Goal: Task Accomplishment & Management: Manage account settings

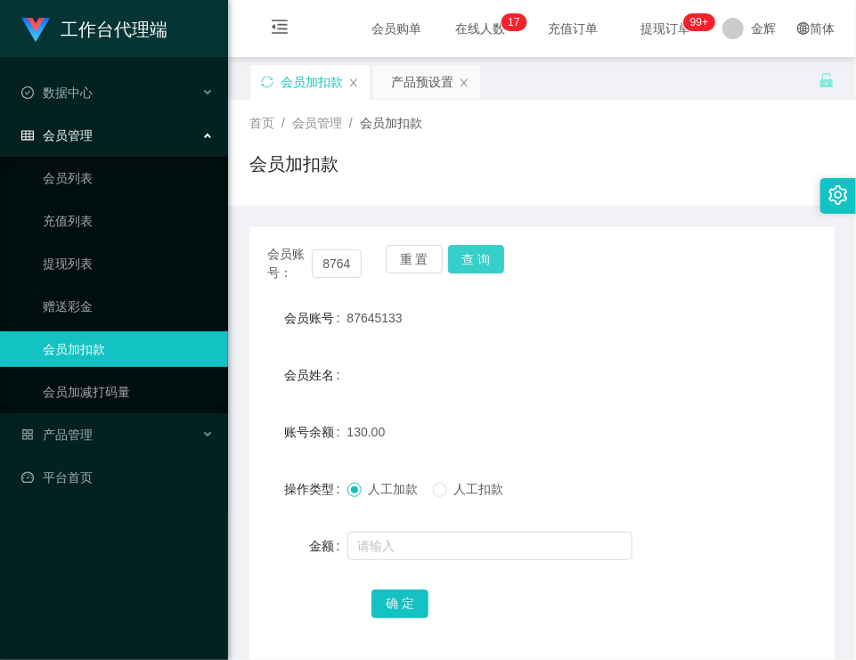
click at [492, 257] on button "查 询" at bounding box center [476, 259] width 57 height 29
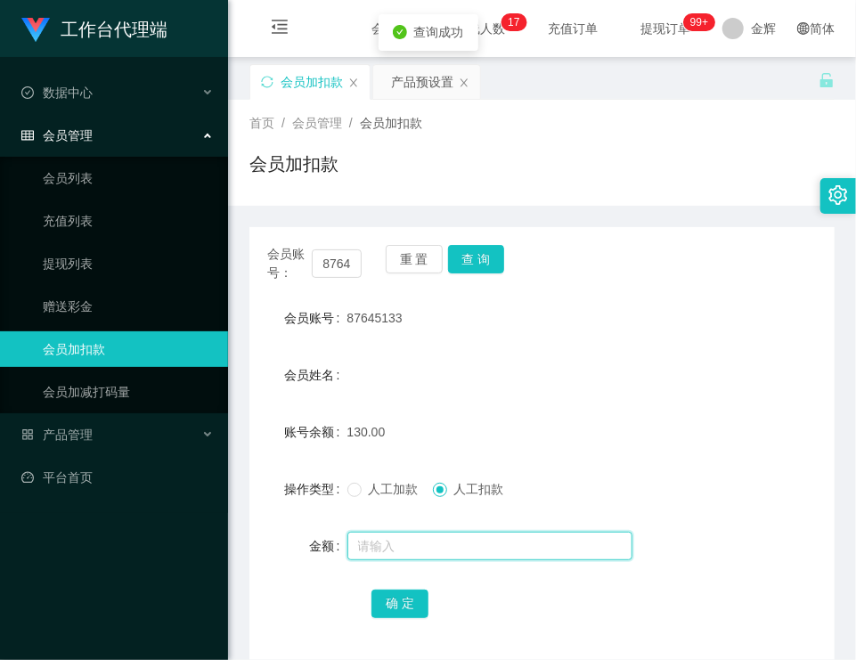
click at [415, 556] on input "text" at bounding box center [489, 546] width 285 height 29
type input "130"
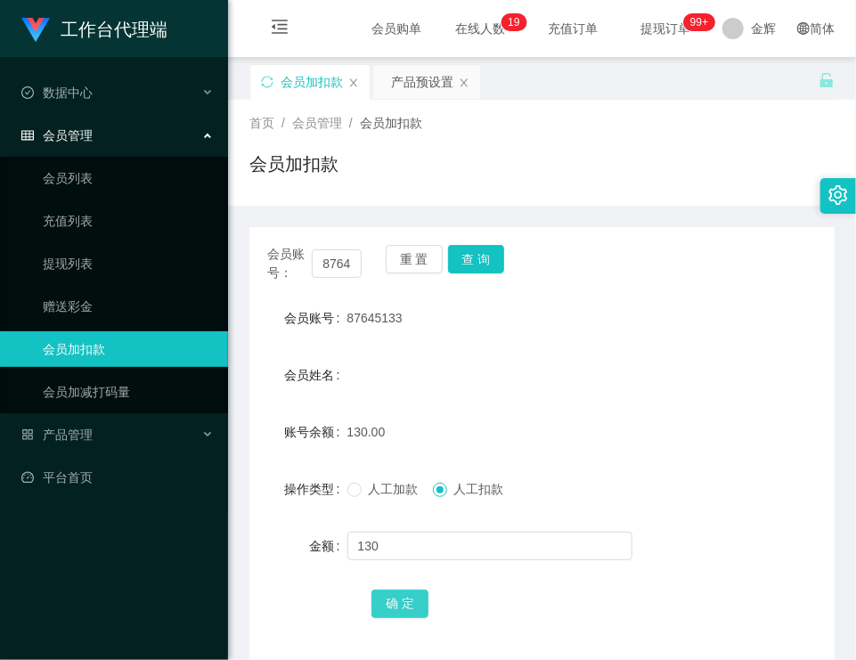
click at [403, 599] on button "确 定" at bounding box center [400, 604] width 57 height 29
click at [617, 162] on div "会员加扣款" at bounding box center [541, 171] width 585 height 41
click at [490, 196] on div "首页 / 会员管理 / 会员加扣款 / 会员加扣款" at bounding box center [542, 153] width 628 height 106
click at [469, 266] on button "查 询" at bounding box center [476, 259] width 57 height 29
click at [508, 119] on div "首页 / 会员管理 / 会员加扣款 /" at bounding box center [541, 123] width 585 height 19
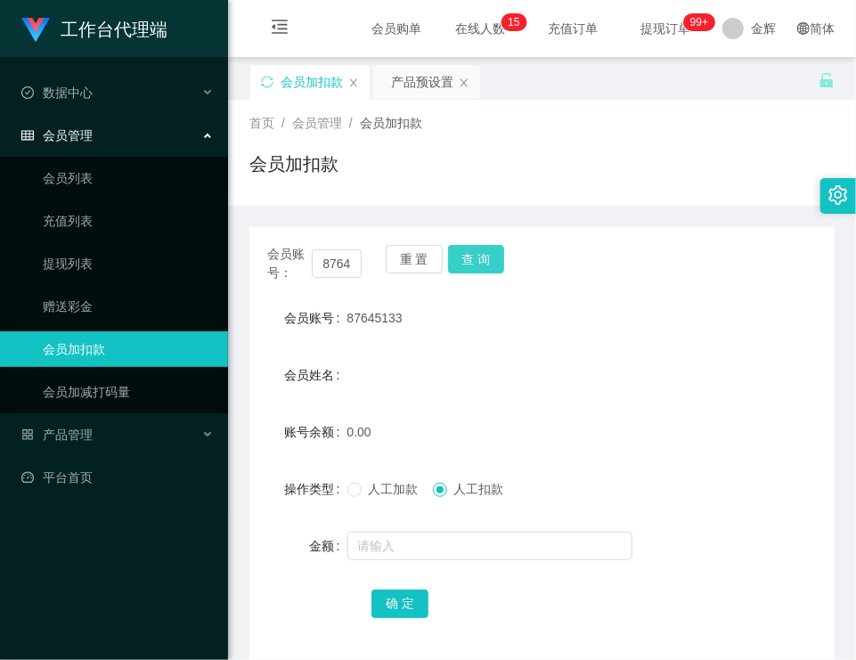
click at [469, 267] on button "查 询" at bounding box center [476, 259] width 57 height 29
click at [458, 322] on div "87645133" at bounding box center [517, 318] width 341 height 36
click at [546, 153] on div "会员加扣款" at bounding box center [541, 171] width 585 height 41
click at [527, 255] on div "会员账号： 87645133 重 置 查 询" at bounding box center [541, 263] width 585 height 37
click at [520, 157] on div "会员加扣款" at bounding box center [541, 171] width 585 height 41
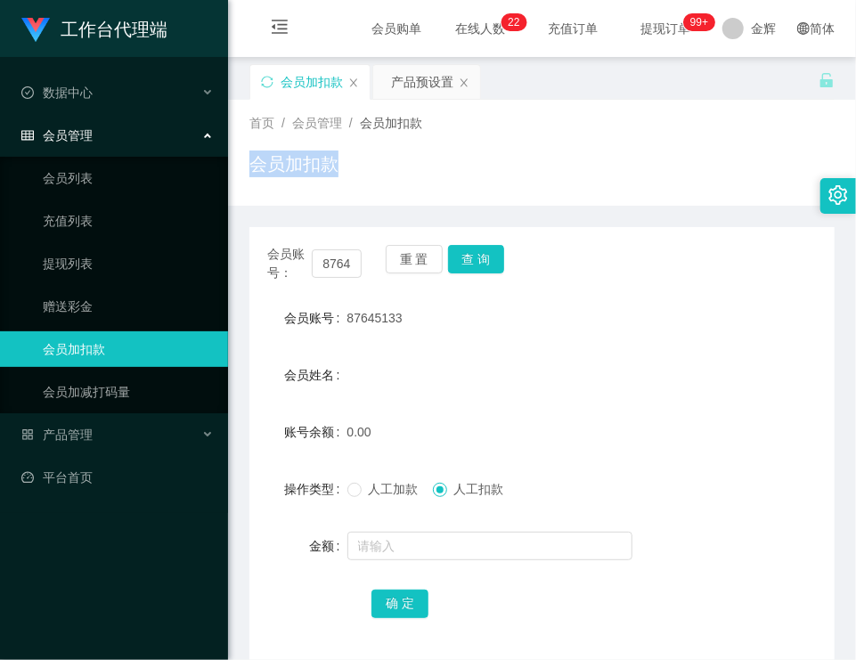
click at [632, 130] on div "首页 / 会员管理 / 会员加扣款 / 会员加扣款" at bounding box center [541, 153] width 585 height 78
click at [490, 249] on button "查 询" at bounding box center [476, 259] width 57 height 29
click at [312, 154] on h1 "会员加扣款" at bounding box center [293, 164] width 89 height 27
click at [571, 161] on div "会员加扣款" at bounding box center [541, 171] width 585 height 41
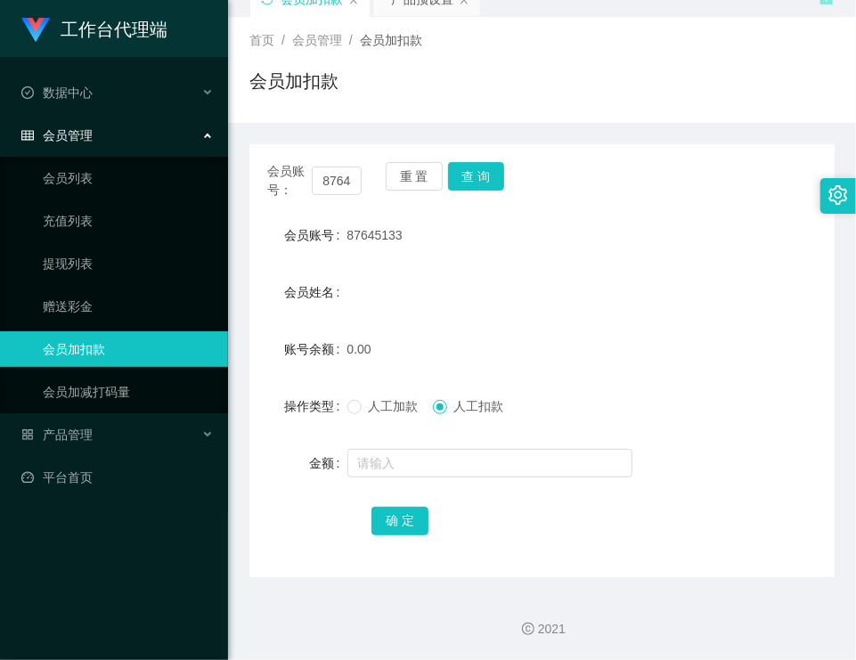
click at [503, 225] on div "87645133" at bounding box center [517, 235] width 341 height 36
click at [419, 176] on button "重 置" at bounding box center [414, 176] width 57 height 29
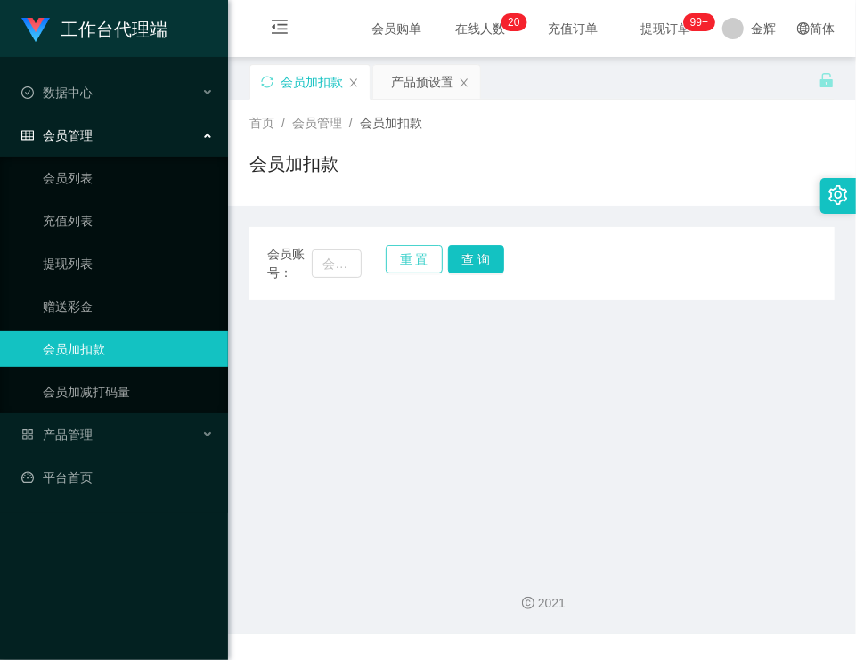
scroll to position [0, 0]
click at [328, 253] on input "text" at bounding box center [337, 263] width 50 height 29
paste input "01116685250"
type input "01116685250"
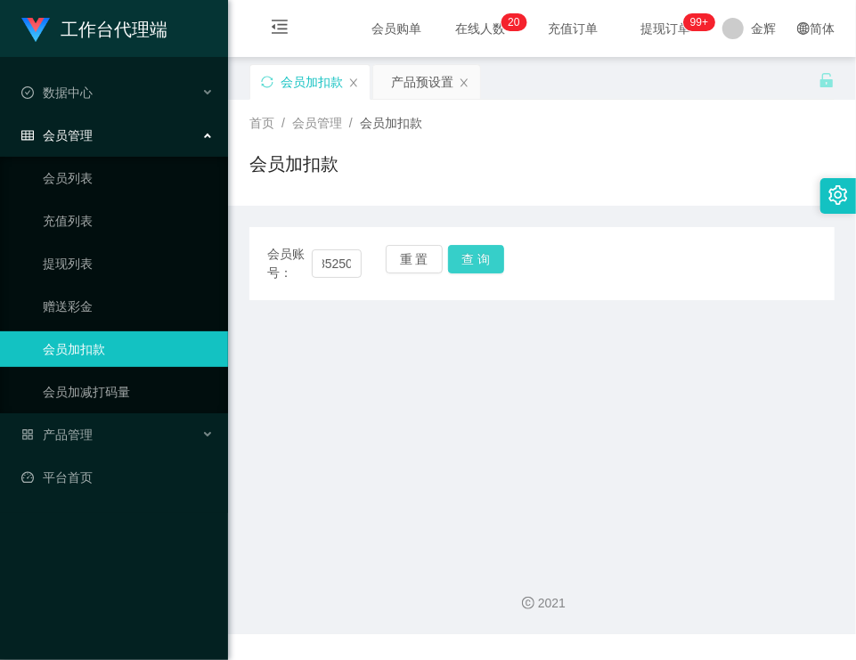
scroll to position [0, 0]
click at [494, 266] on button "查 询" at bounding box center [476, 259] width 57 height 29
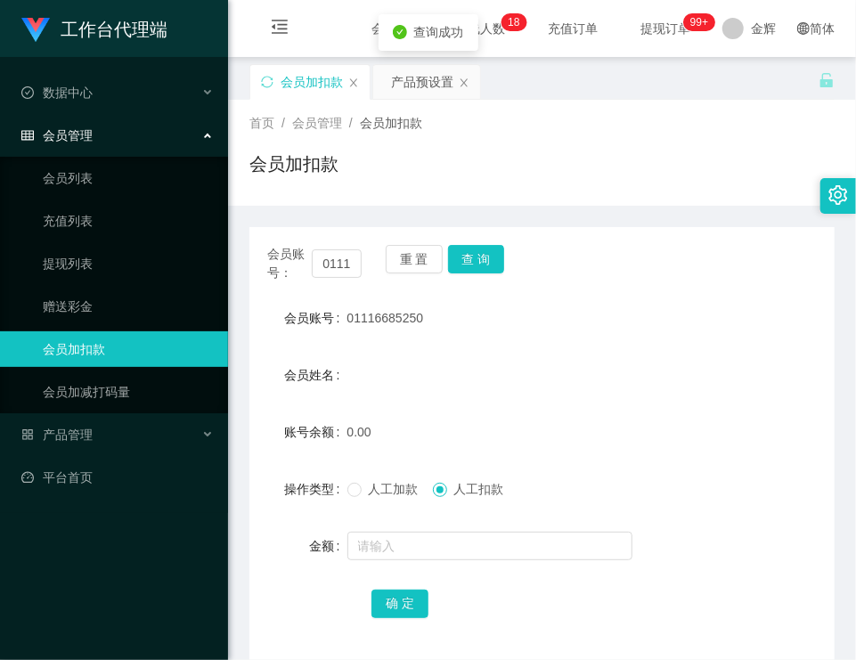
click at [372, 490] on span "人工加款" at bounding box center [394, 489] width 64 height 14
click at [385, 533] on input "text" at bounding box center [489, 546] width 285 height 29
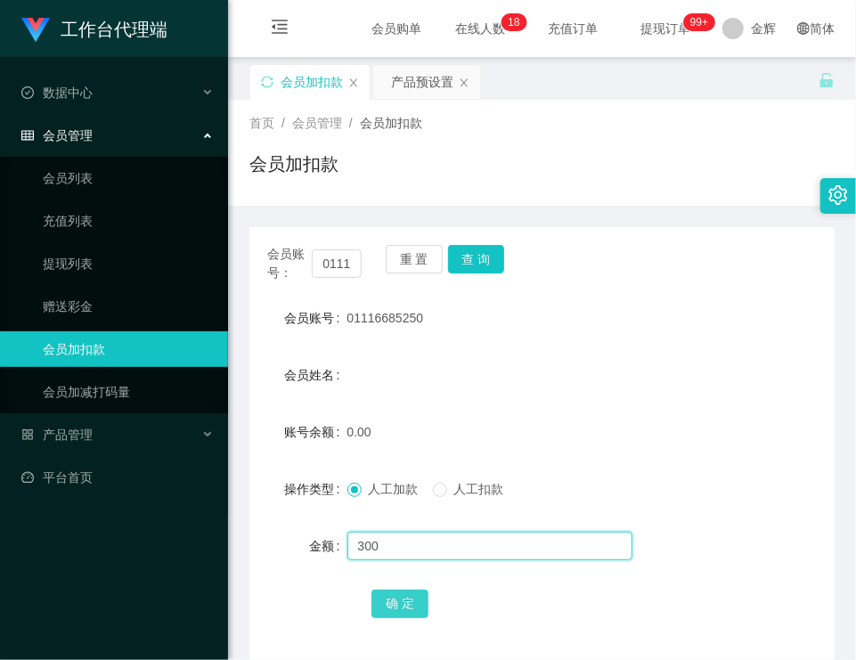
type input "300"
click at [407, 592] on button "确 定" at bounding box center [400, 604] width 57 height 29
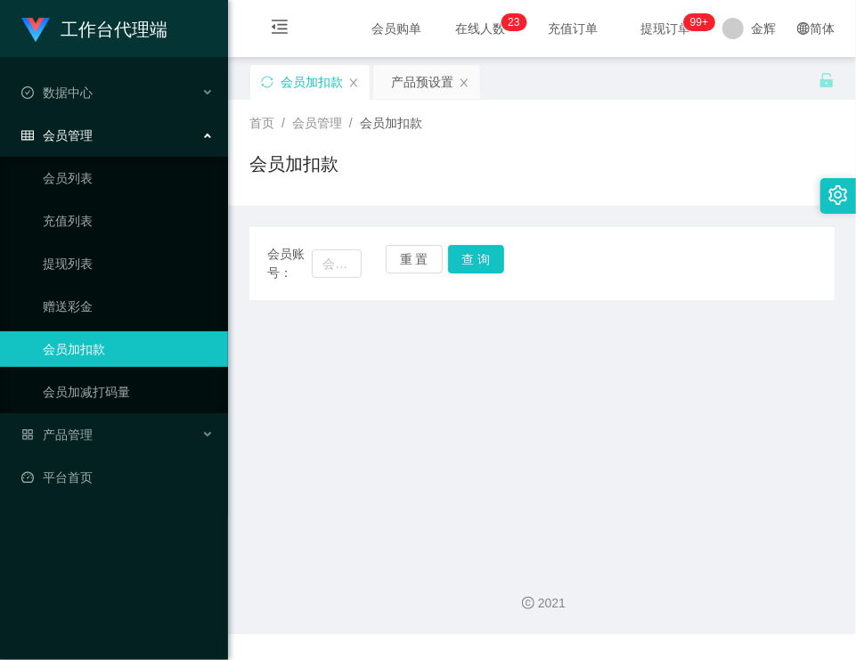
click at [387, 400] on main "关闭左侧 关闭右侧 关闭其它 刷新页面 会员加扣款 产品预设置 首页 / 会员管理 / 会员加扣款 / 会员加扣款 会员账号： 重 置 查 询 会员账号 会员…" at bounding box center [542, 304] width 628 height 494
click at [454, 257] on button "查 询" at bounding box center [476, 259] width 57 height 29
click at [357, 378] on main "关闭左侧 关闭右侧 关闭其它 刷新页面 会员加扣款 产品预设置 首页 / 会员管理 / 会员加扣款 / 会员加扣款 会员账号： 重 置 查 询 会员账号 会员…" at bounding box center [542, 304] width 628 height 494
click at [632, 182] on div "会员加扣款" at bounding box center [541, 171] width 585 height 41
click at [577, 137] on div "首页 / 会员管理 / 会员加扣款 / 会员加扣款" at bounding box center [541, 153] width 585 height 78
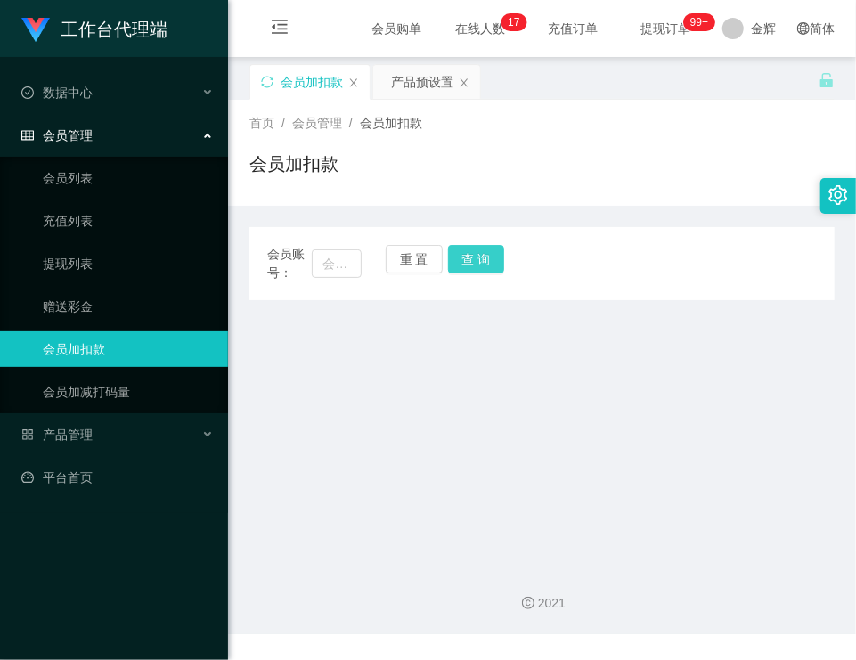
click at [496, 258] on button "查 询" at bounding box center [476, 259] width 57 height 29
click at [331, 250] on input "text" at bounding box center [337, 263] width 50 height 29
paste input "01116685250"
type input "01116685250"
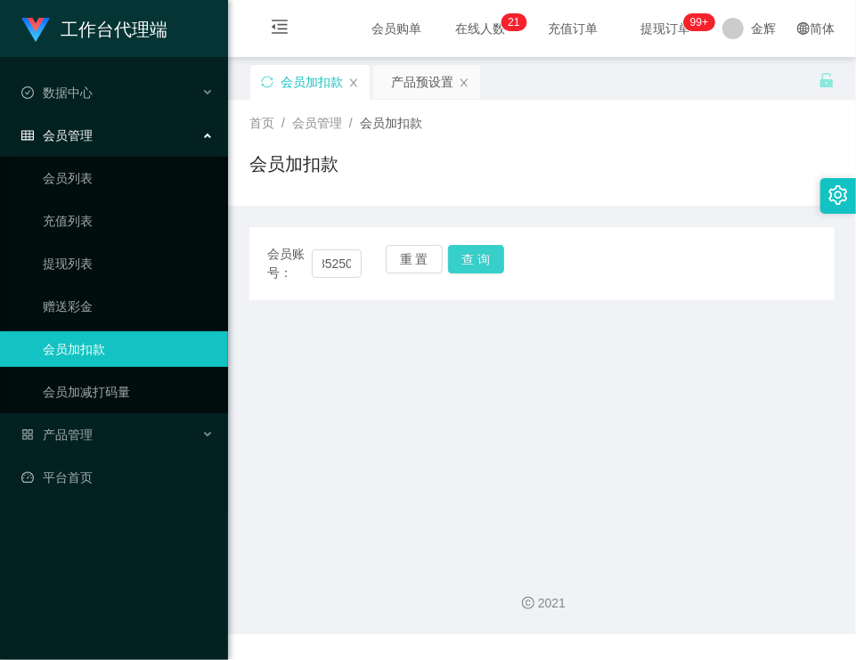
scroll to position [0, 0]
click at [468, 257] on button "查 询" at bounding box center [476, 259] width 57 height 29
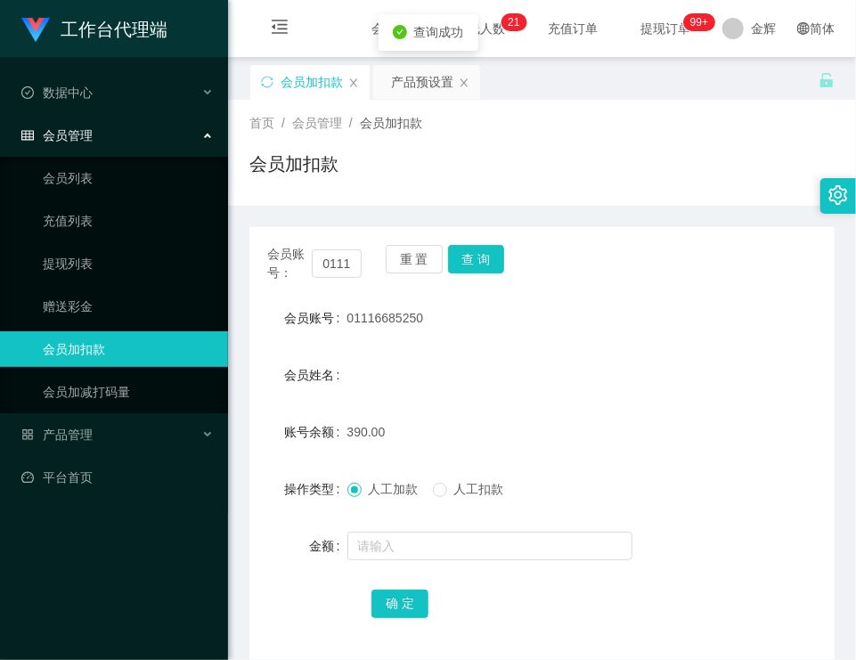
click at [449, 499] on label "人工扣款" at bounding box center [472, 489] width 78 height 19
click at [450, 536] on input "text" at bounding box center [489, 546] width 285 height 29
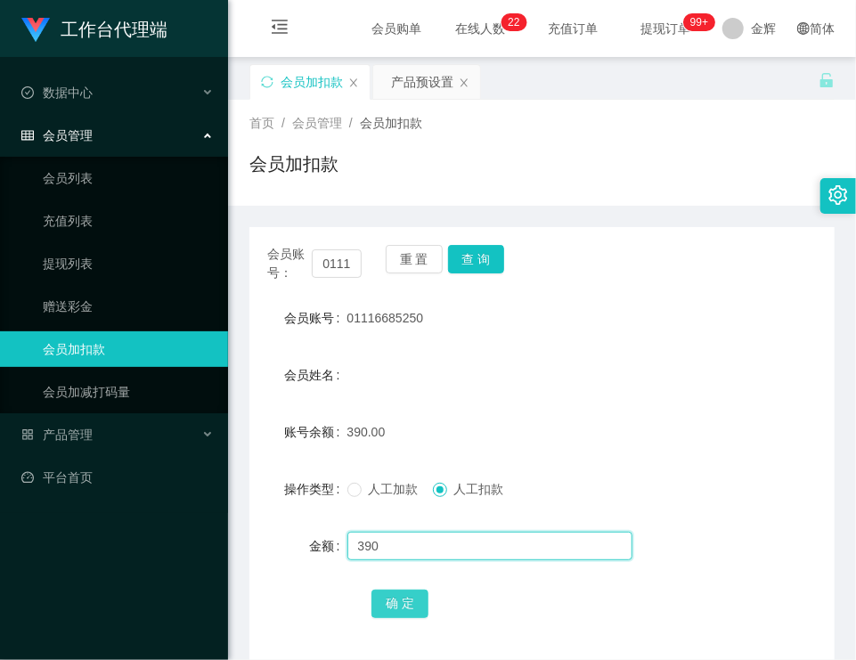
type input "390"
click at [415, 602] on button "确 定" at bounding box center [400, 604] width 57 height 29
click at [631, 155] on div "会员加扣款" at bounding box center [541, 171] width 585 height 41
click at [545, 173] on div "会员加扣款" at bounding box center [541, 171] width 585 height 41
